Goal: Information Seeking & Learning: Check status

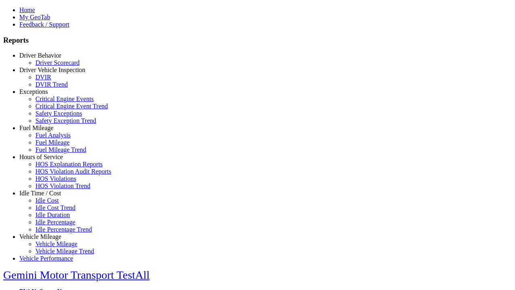
click at [46, 160] on link "Hours of Service" at bounding box center [40, 156] width 43 height 7
click at [52, 182] on link "HOS Violations" at bounding box center [55, 178] width 41 height 7
type input "**********"
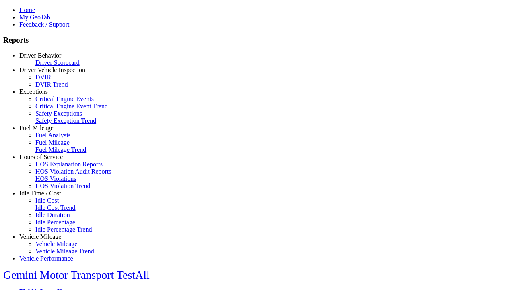
type input "**********"
